Goal: Task Accomplishment & Management: Use online tool/utility

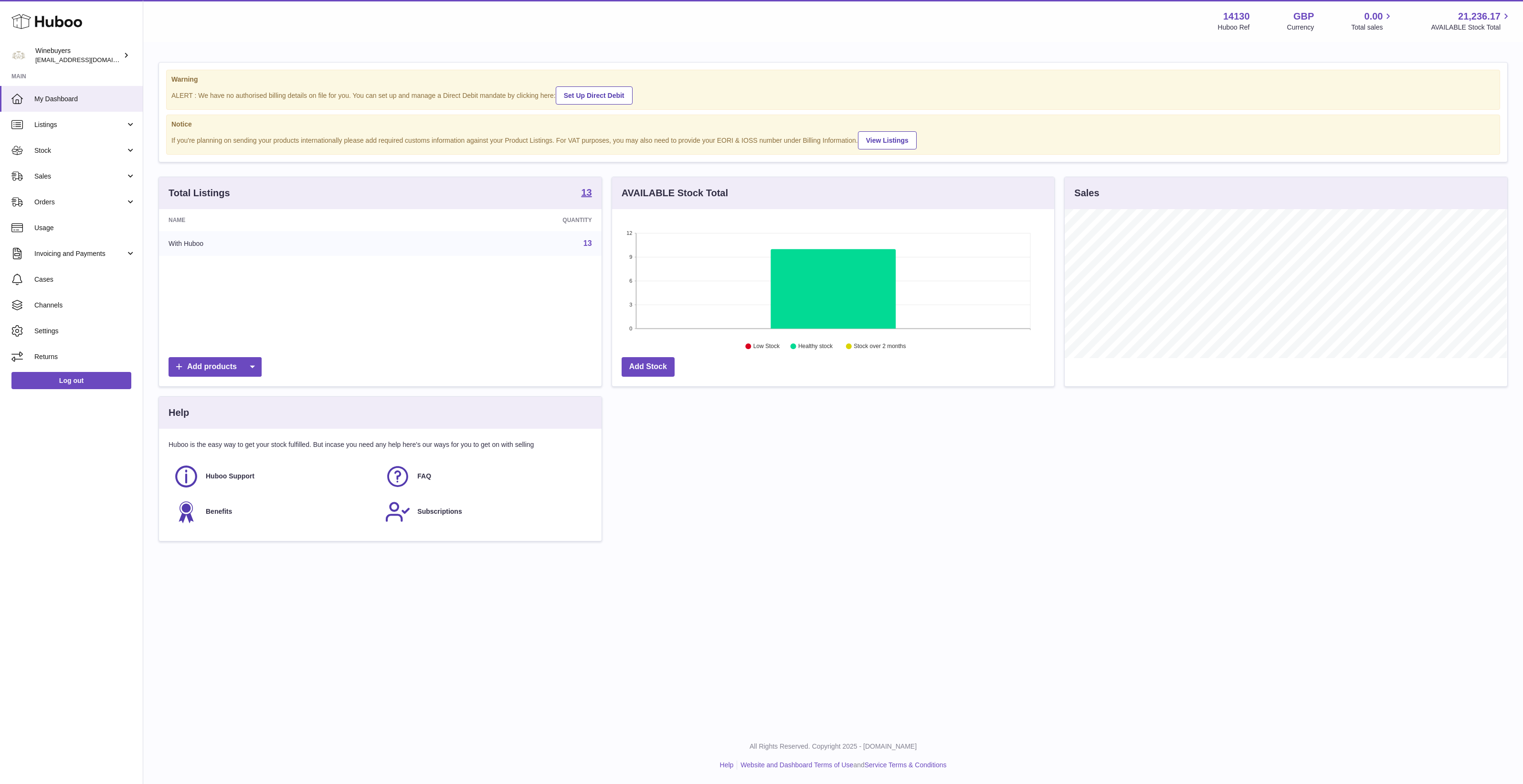
scroll to position [148, 442]
click at [35, 186] on link "Sales" at bounding box center [71, 176] width 142 height 26
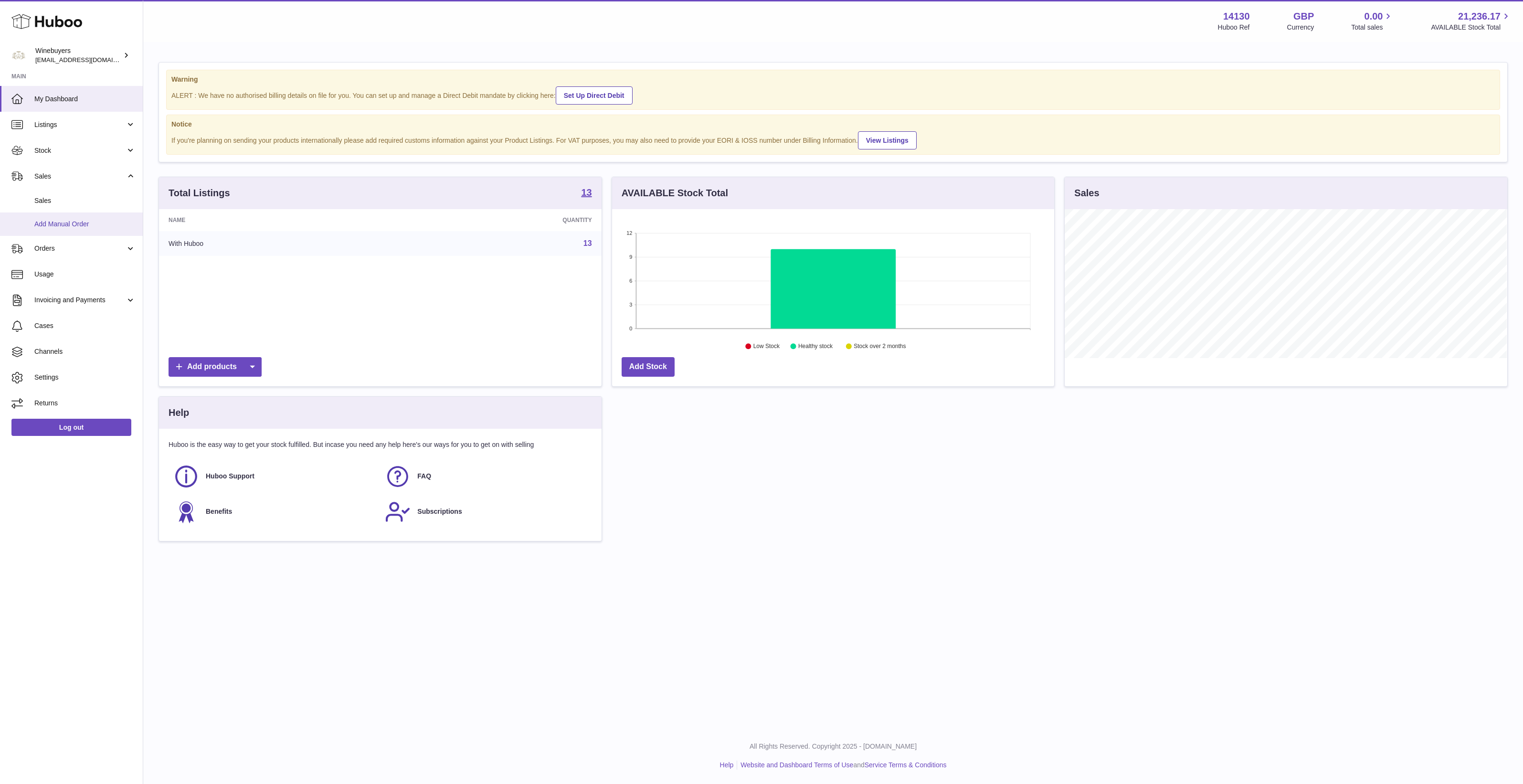
click at [43, 218] on link "Add Manual Order" at bounding box center [71, 224] width 142 height 23
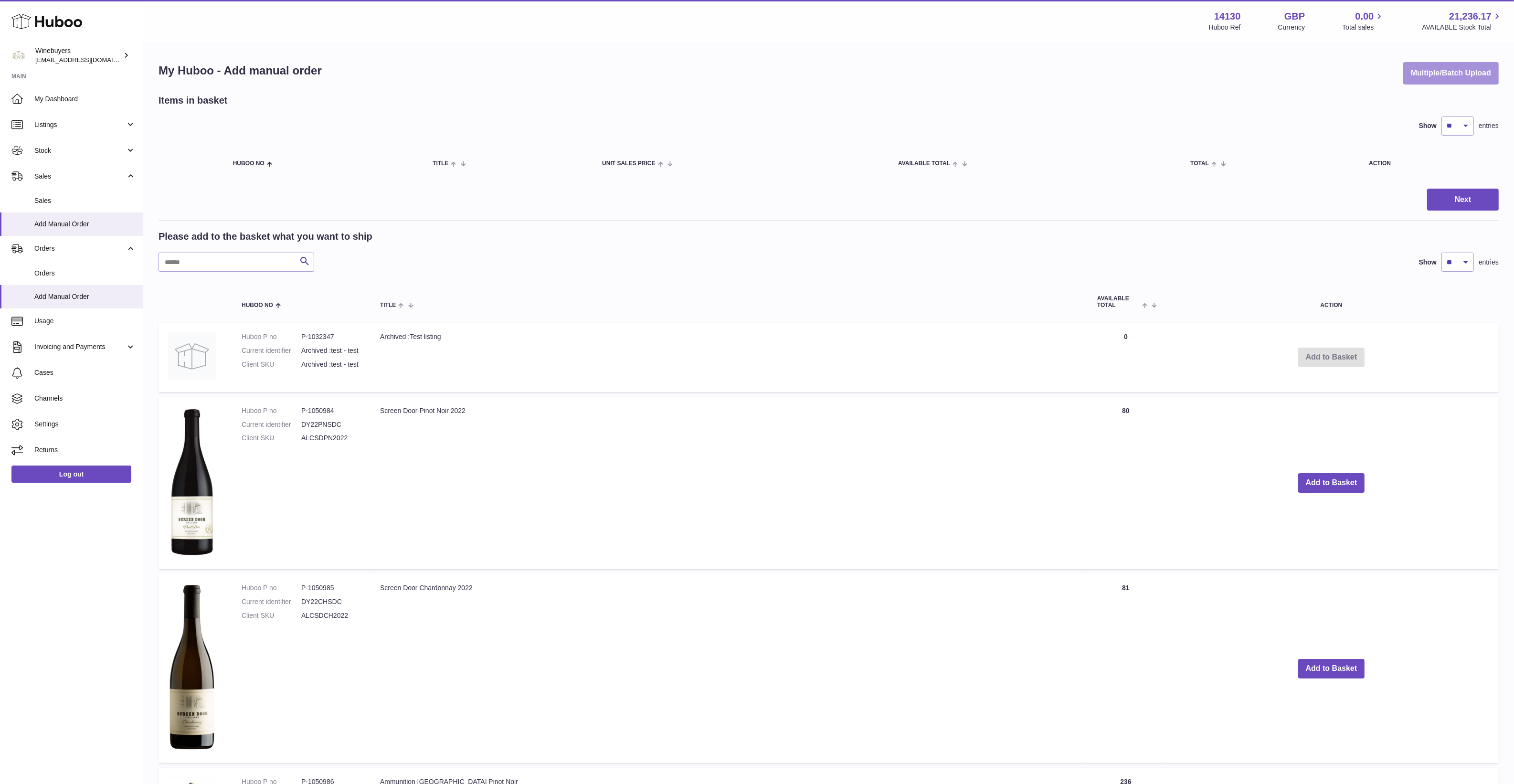
click at [1422, 75] on button "Multiple/Batch Upload" at bounding box center [1450, 73] width 95 height 22
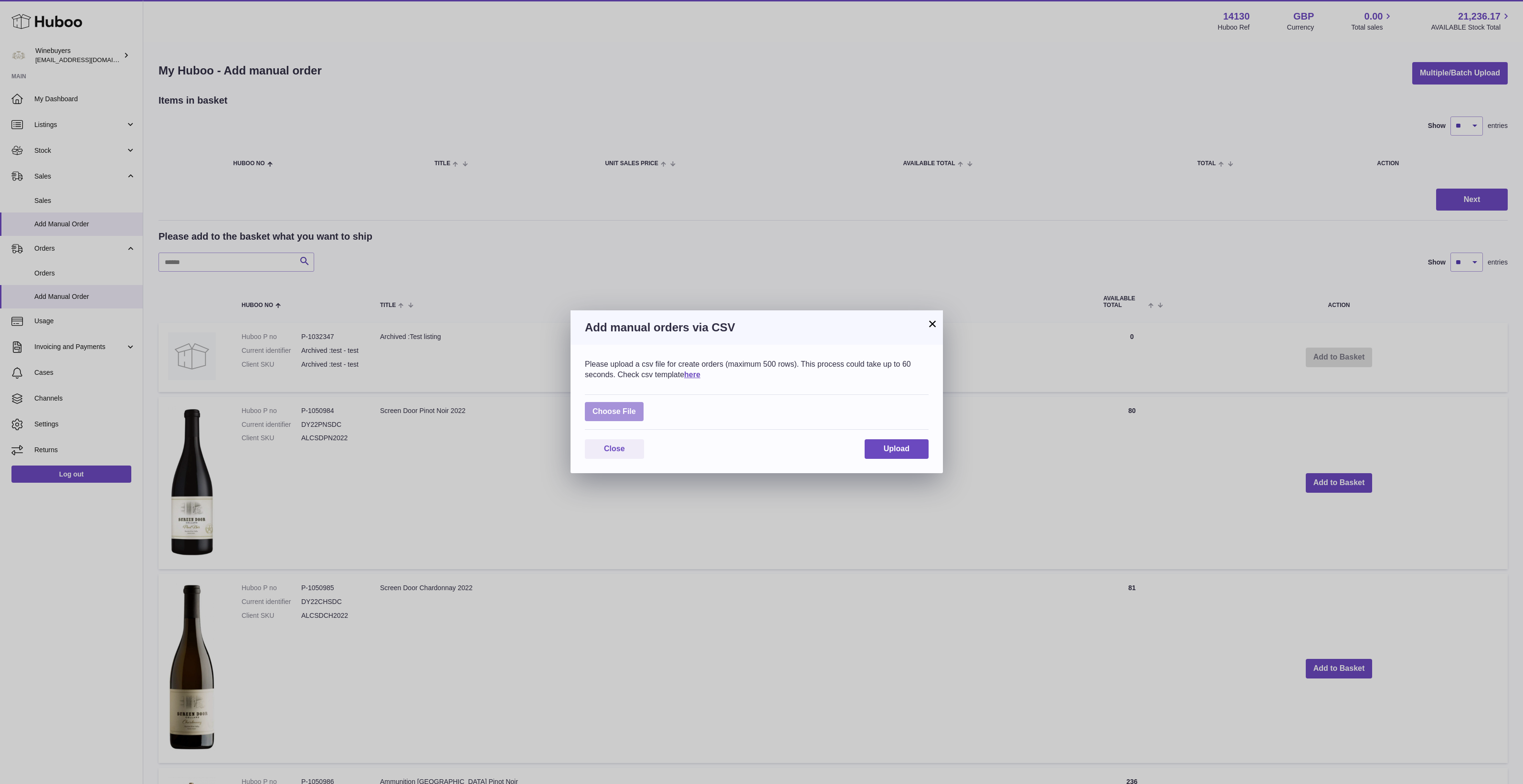
click at [617, 405] on label at bounding box center [614, 411] width 58 height 20
click at [636, 407] on input "file" at bounding box center [636, 407] width 1 height 1
type input "**********"
click at [879, 455] on button "Upload" at bounding box center [897, 455] width 64 height 20
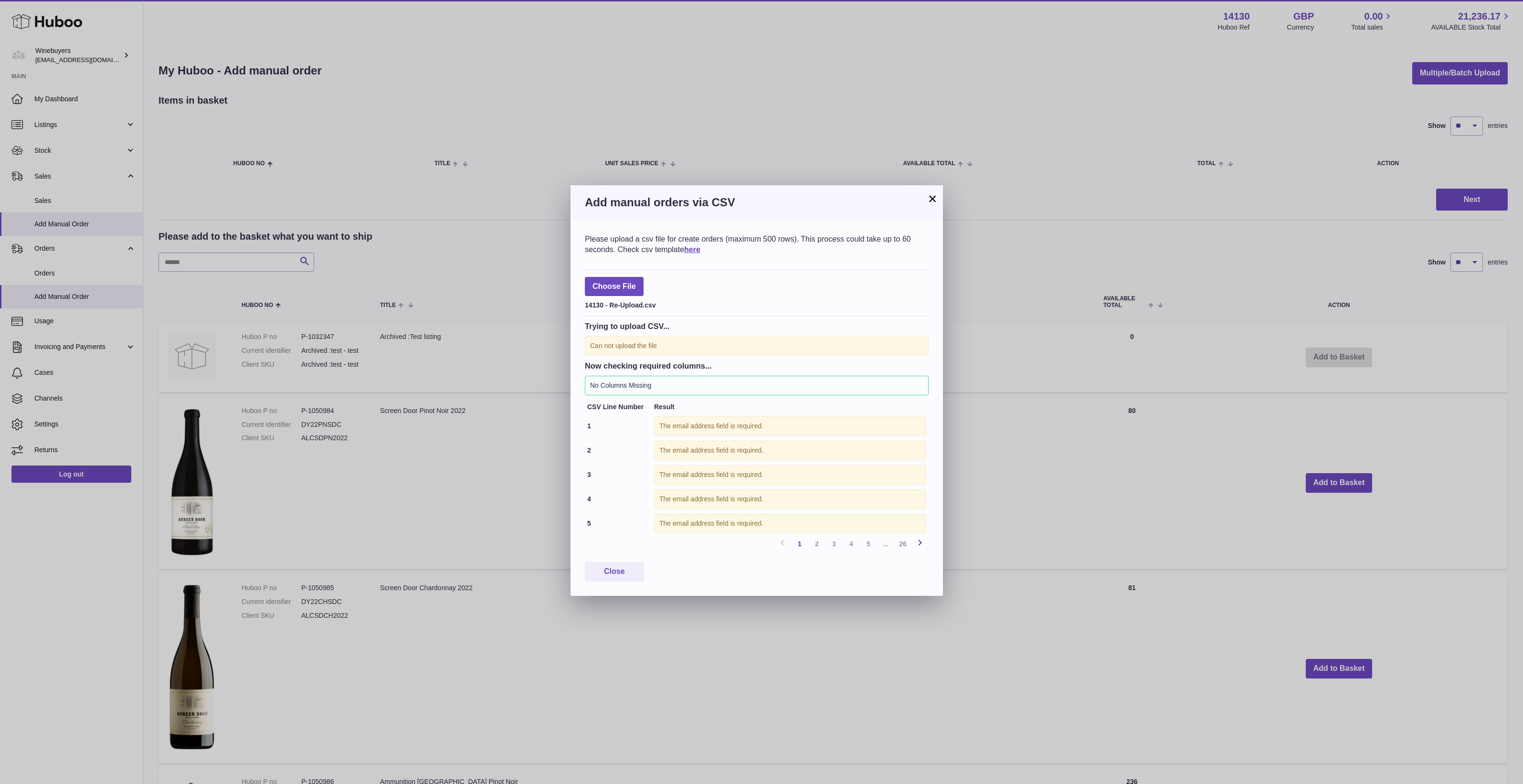
click at [927, 545] on link "Next" at bounding box center [920, 544] width 17 height 17
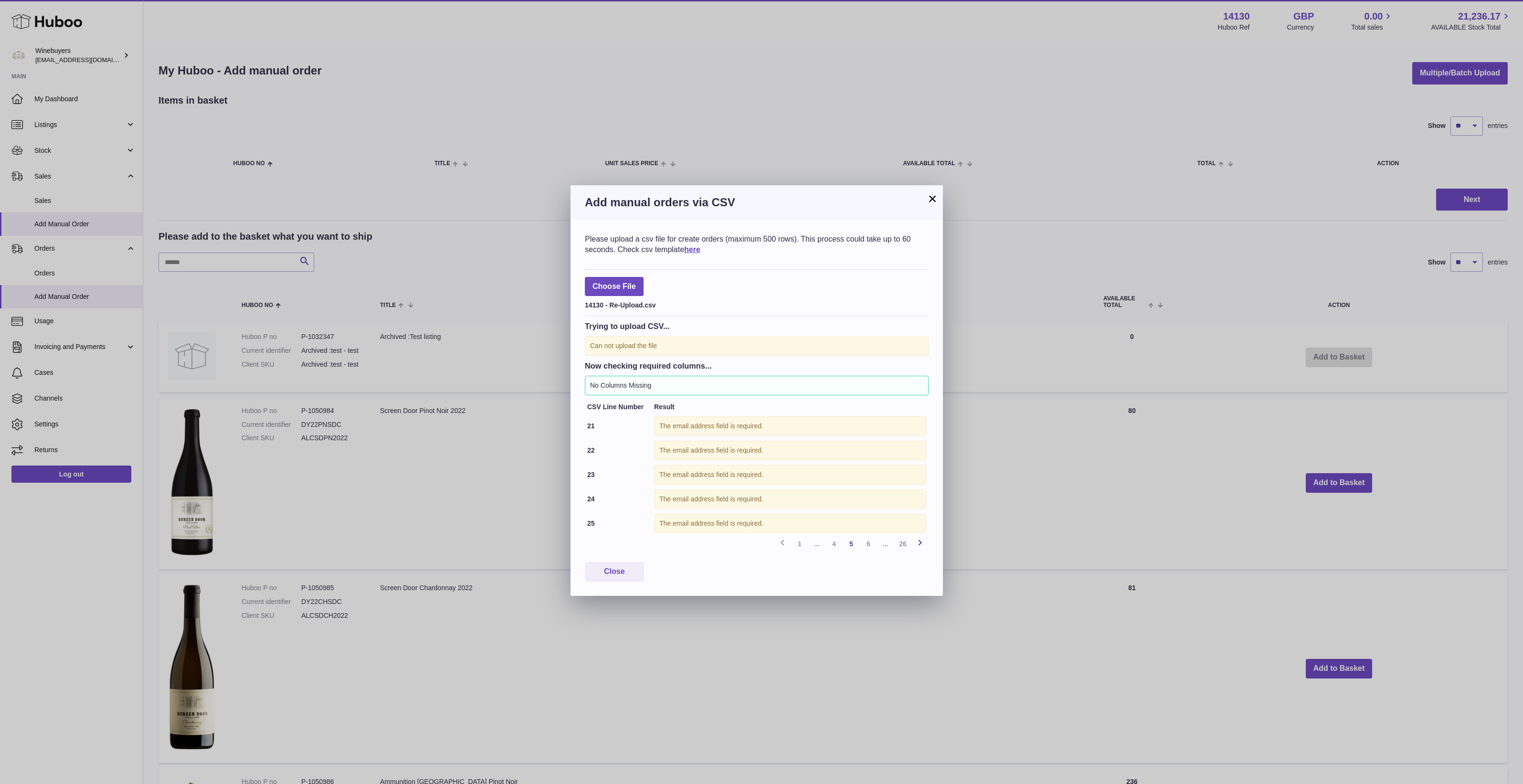
click at [927, 545] on link "Next" at bounding box center [920, 544] width 17 height 17
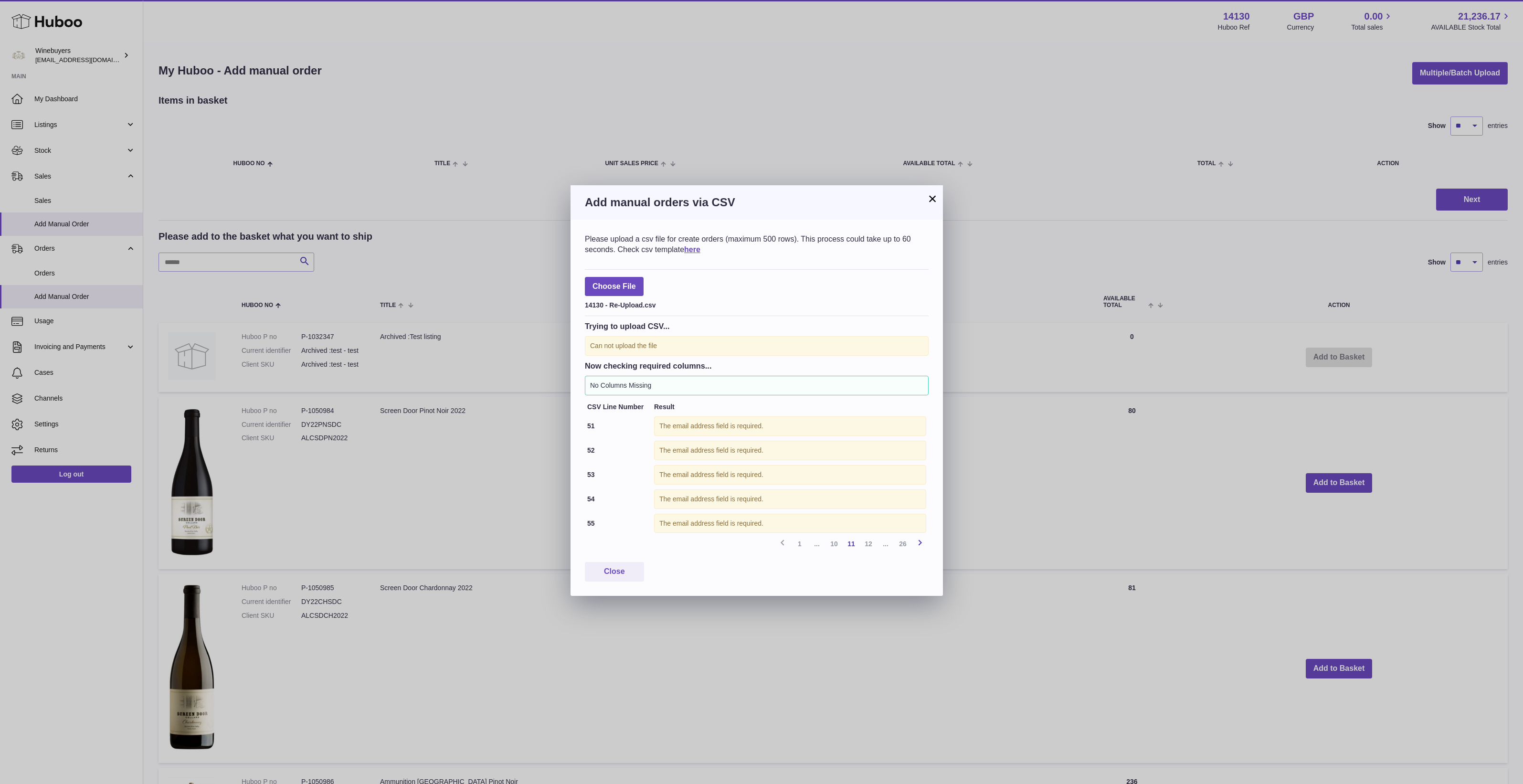
click at [927, 545] on link "Next" at bounding box center [920, 544] width 17 height 17
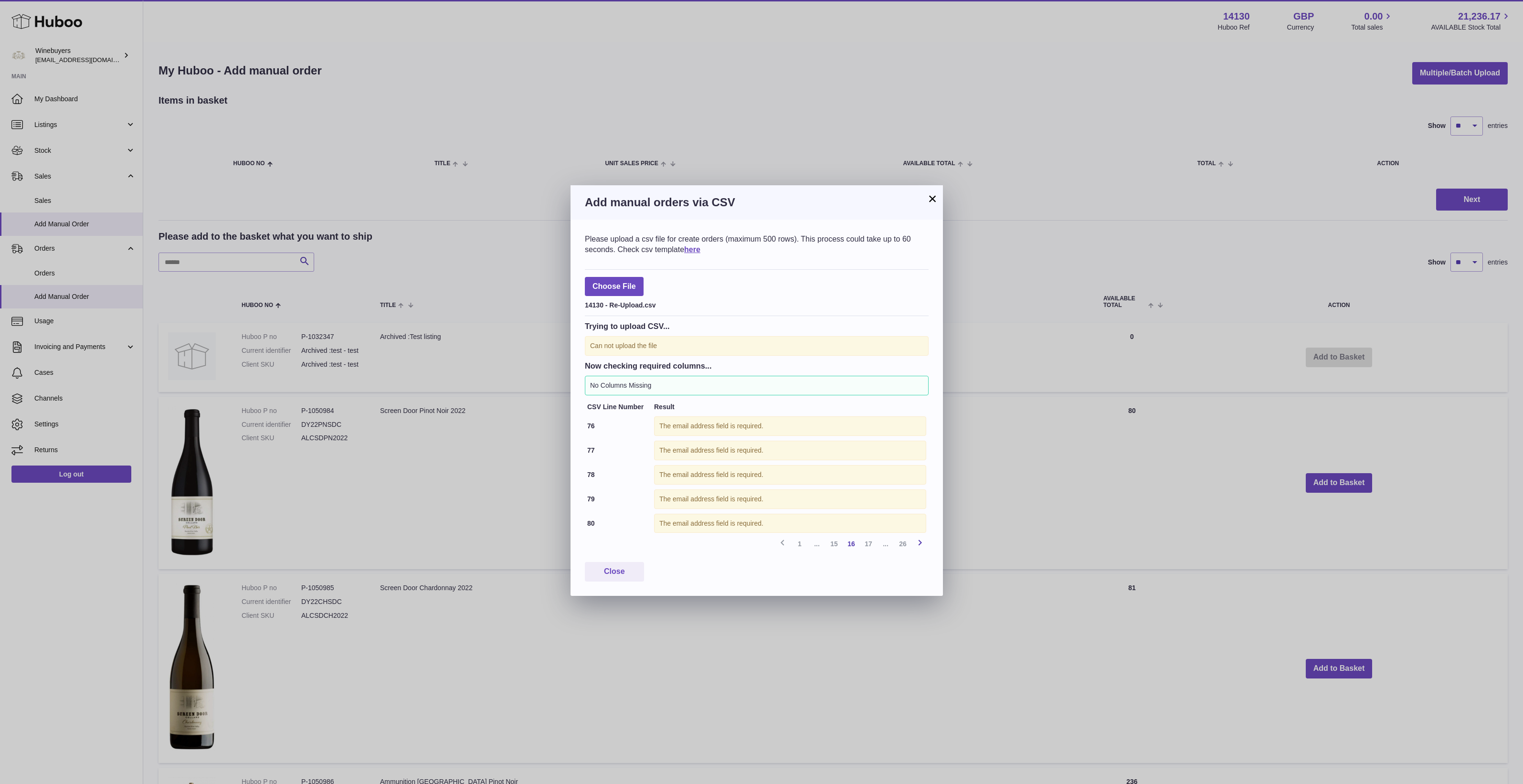
click at [927, 545] on link "Next" at bounding box center [920, 544] width 17 height 17
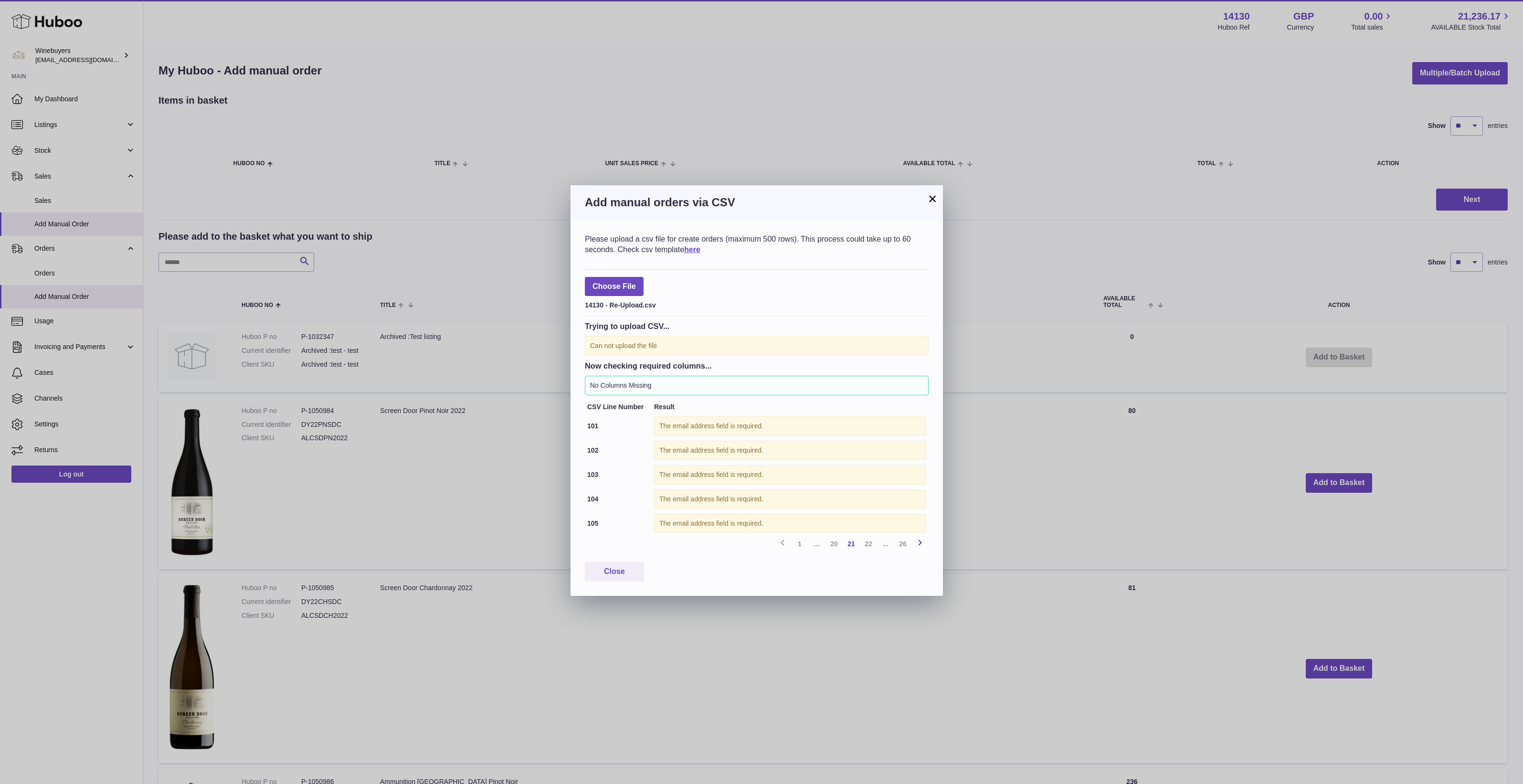
click at [927, 545] on link "Next" at bounding box center [920, 544] width 17 height 17
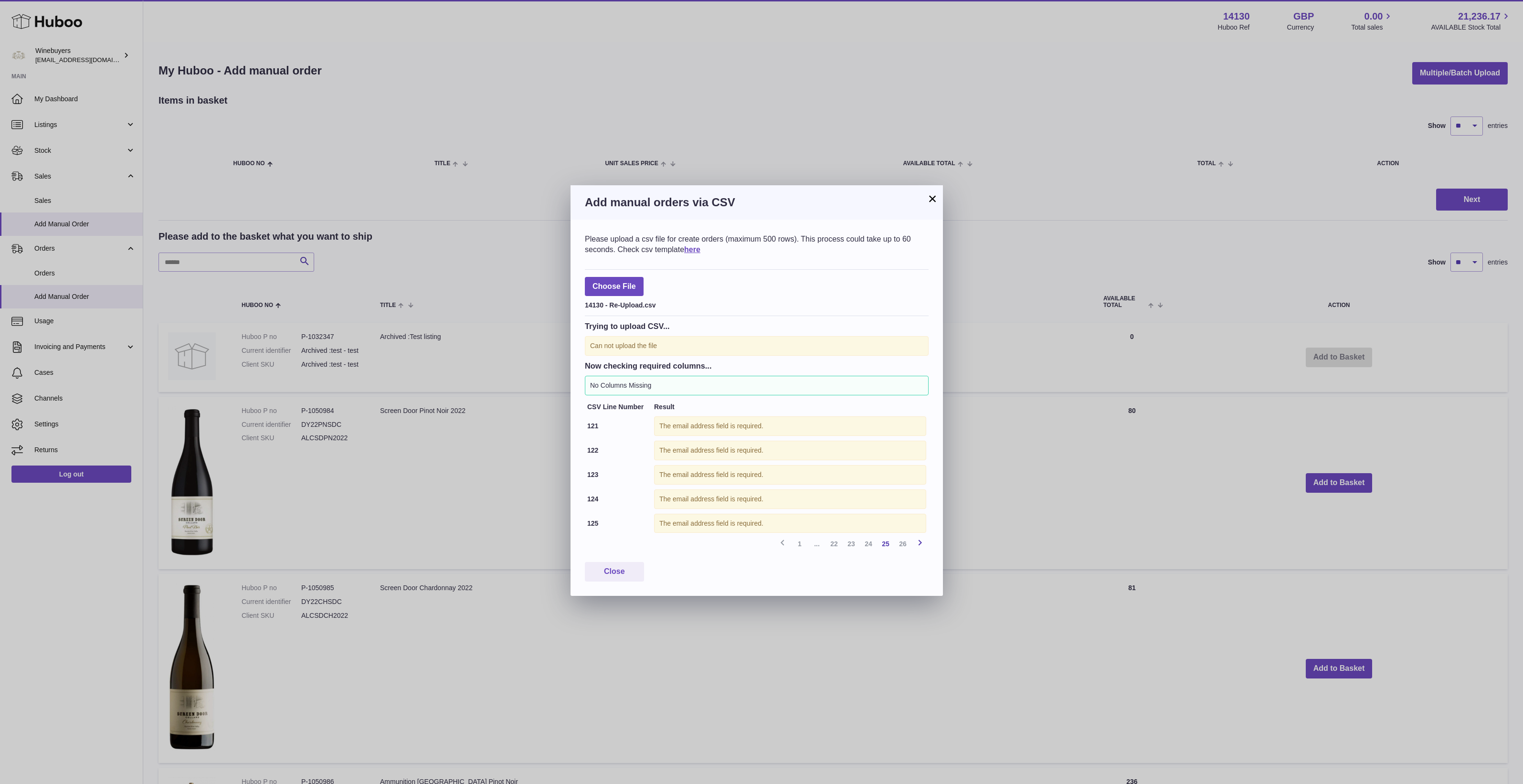
click at [927, 545] on div "Previous 1 ... 22 23 24 25 26 Next" at bounding box center [757, 544] width 344 height 17
click at [632, 573] on button "Close" at bounding box center [614, 571] width 59 height 20
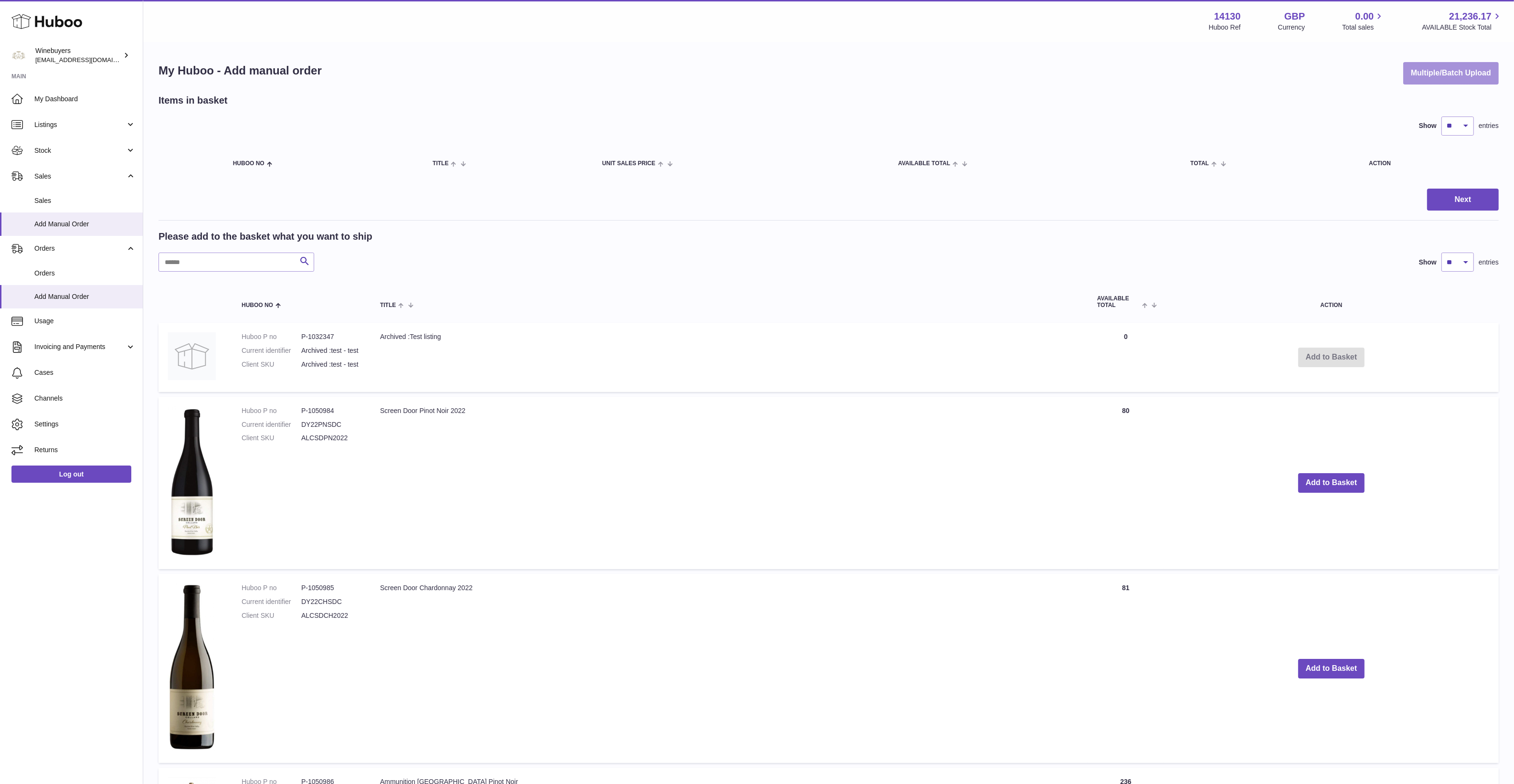
click at [1416, 80] on button "Multiple/Batch Upload" at bounding box center [1450, 73] width 95 height 22
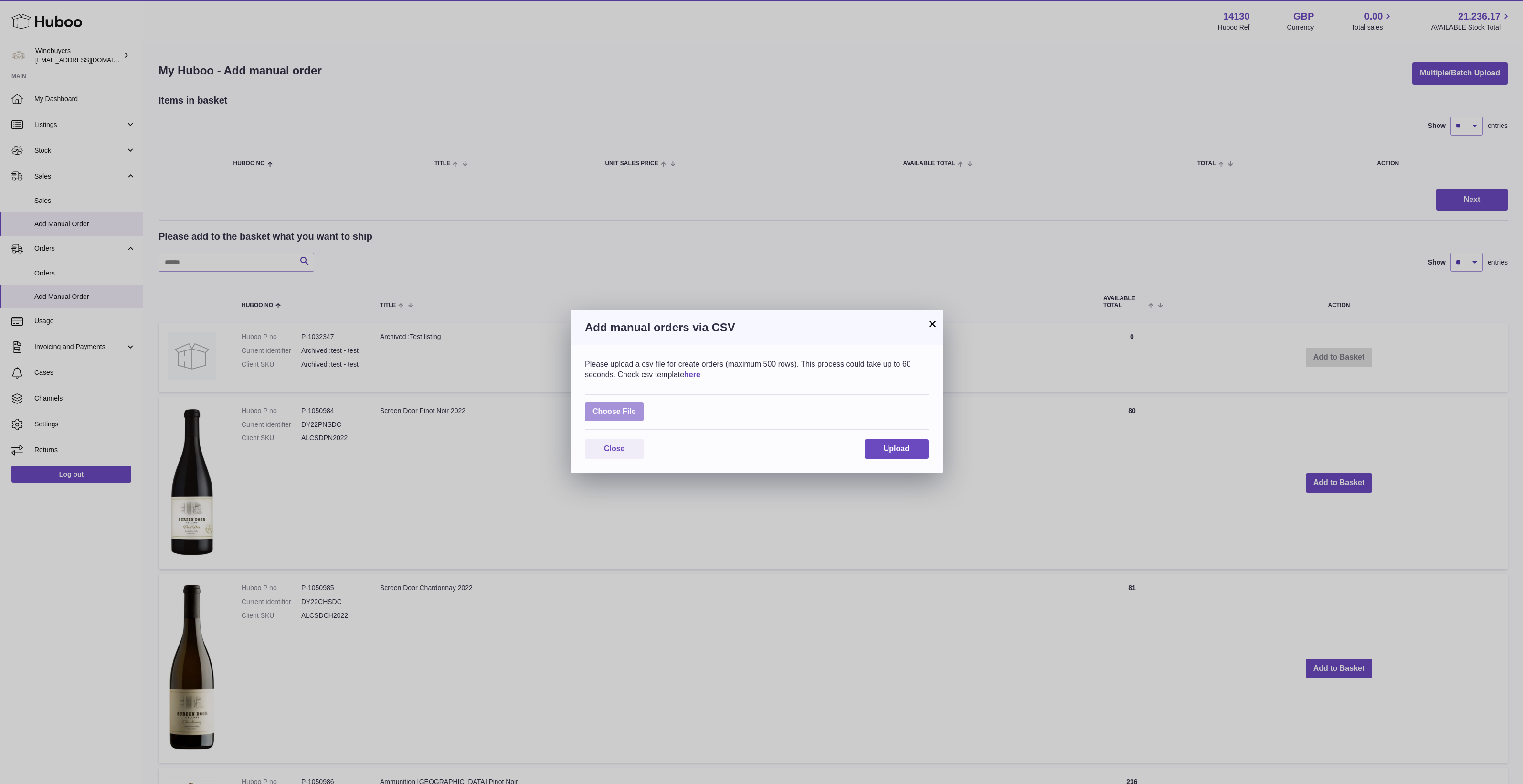
click at [603, 413] on label at bounding box center [614, 411] width 58 height 20
click at [636, 407] on input "file" at bounding box center [636, 407] width 1 height 1
type input "**********"
click at [884, 451] on span "Upload" at bounding box center [897, 454] width 26 height 8
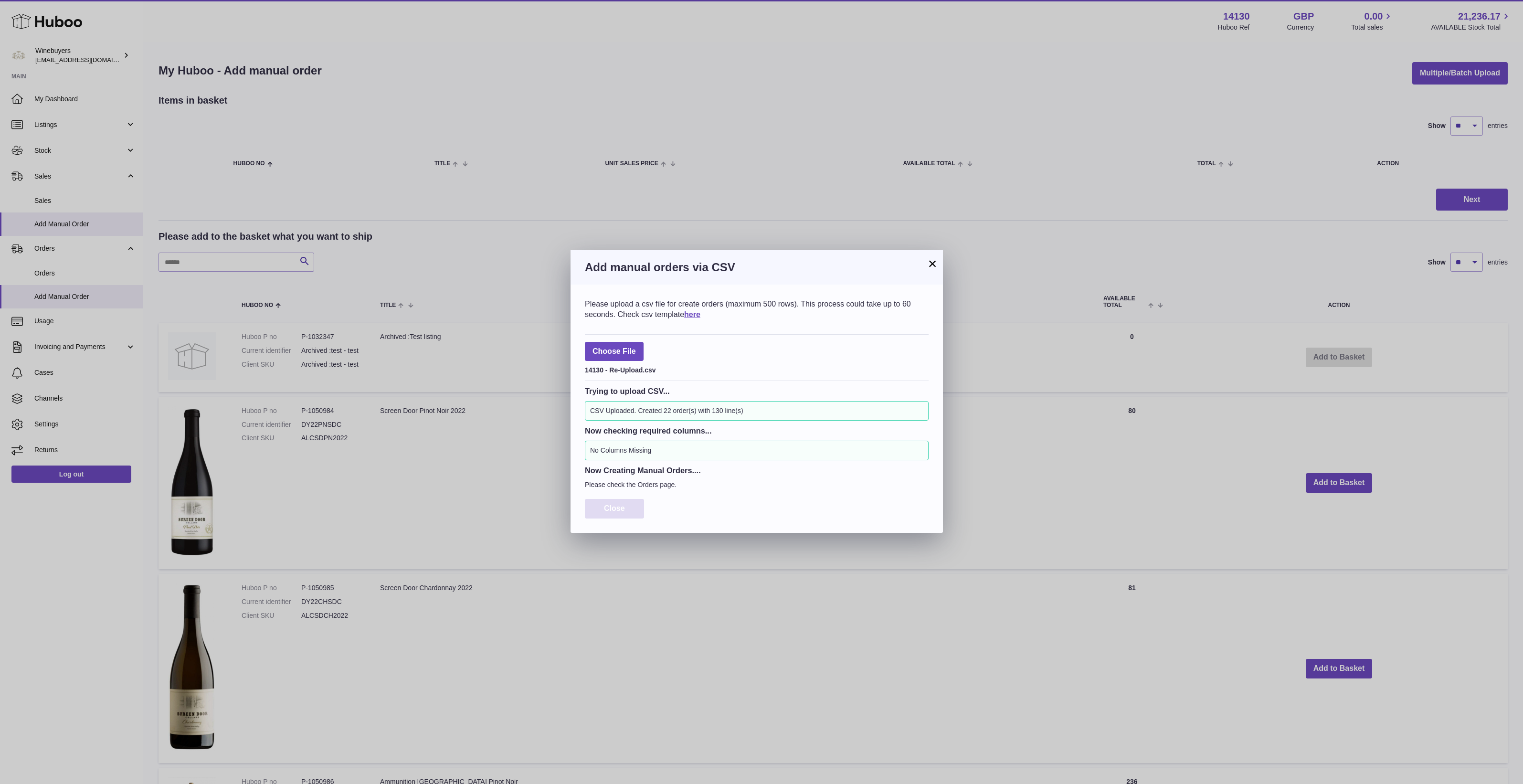
click at [634, 502] on button "Close" at bounding box center [614, 508] width 59 height 20
